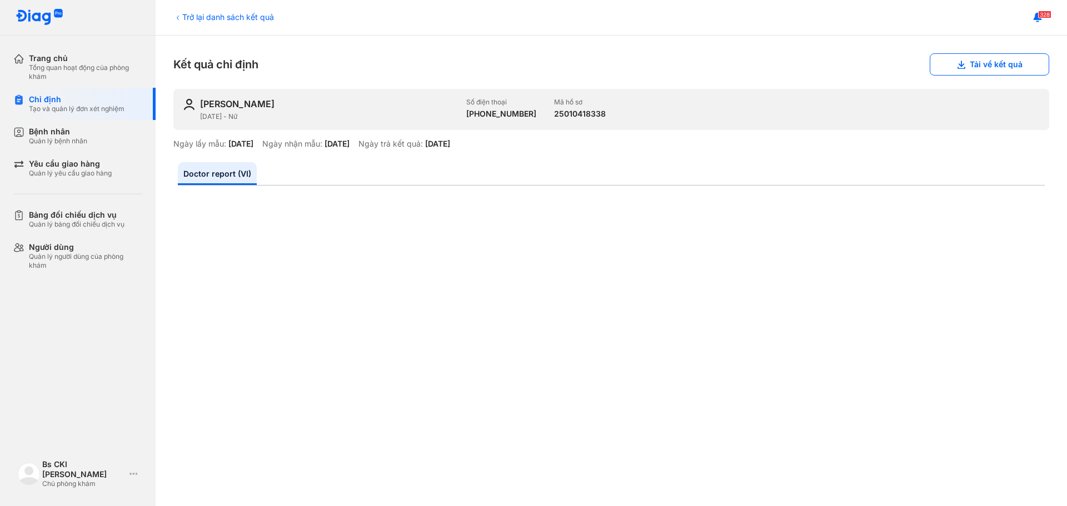
scroll to position [167, 0]
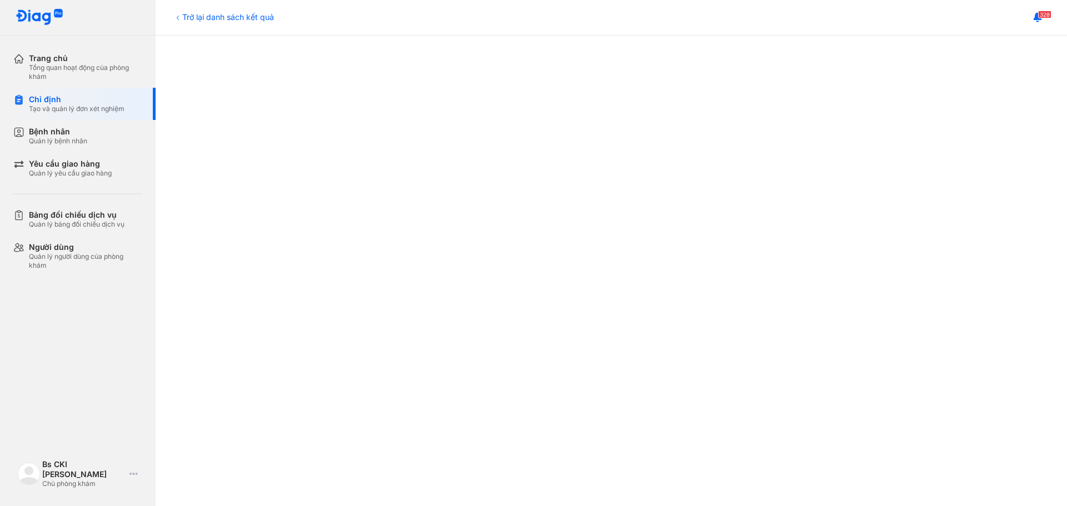
click at [202, 16] on div "Trở lại danh sách kết quả" at bounding box center [223, 17] width 101 height 12
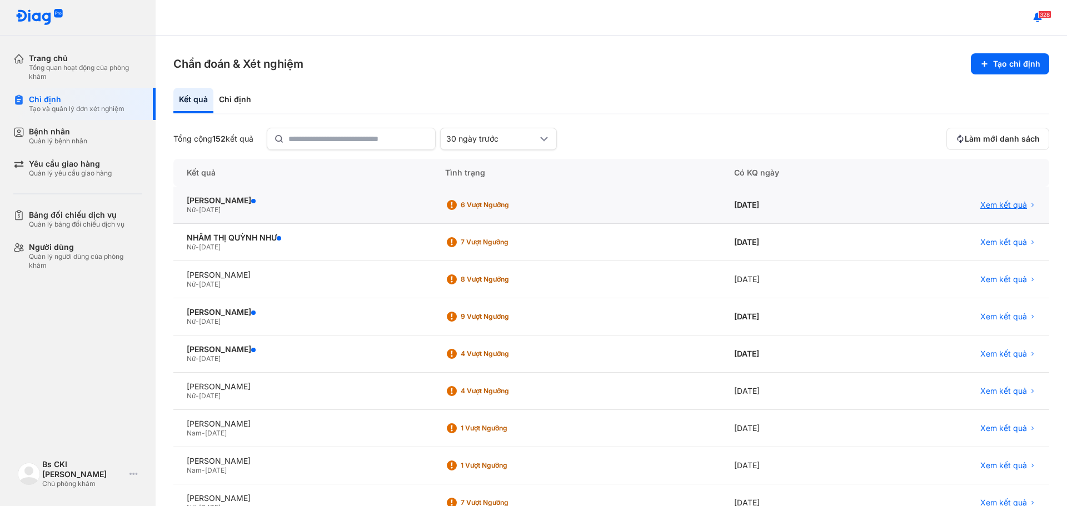
click at [986, 208] on span "Xem kết quả" at bounding box center [1003, 205] width 47 height 10
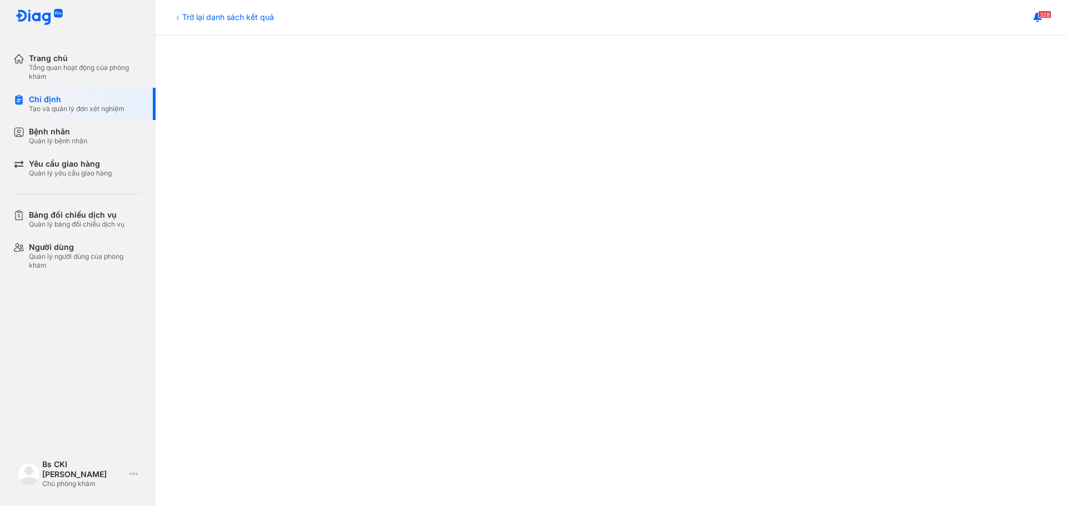
scroll to position [333, 0]
click at [258, 17] on div "Trở lại danh sách kết quả" at bounding box center [223, 17] width 101 height 12
